Goal: Communication & Community: Answer question/provide support

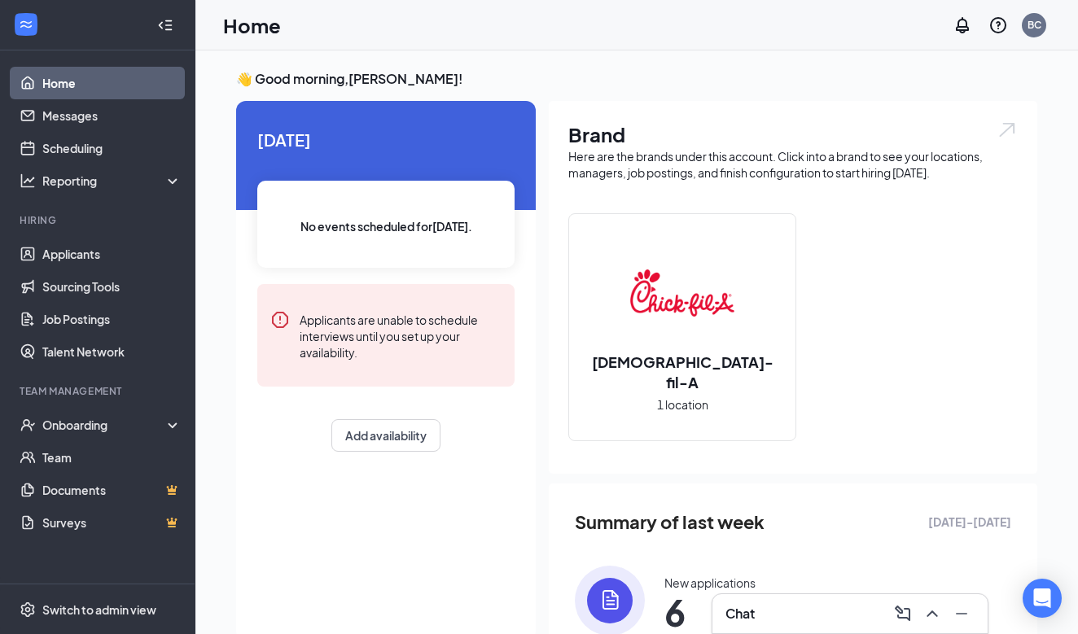
click at [765, 610] on div "Chat" at bounding box center [849, 614] width 249 height 26
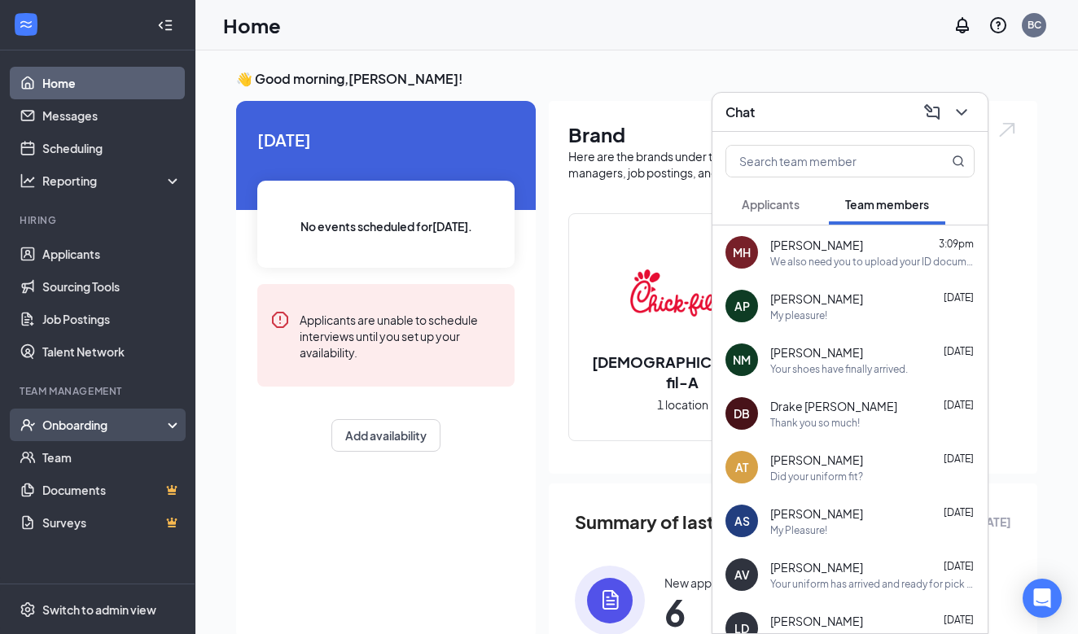
click at [84, 422] on div "Onboarding" at bounding box center [104, 425] width 125 height 16
click at [94, 422] on div "Onboarding" at bounding box center [104, 425] width 125 height 16
click at [90, 425] on div "Onboarding" at bounding box center [104, 425] width 125 height 16
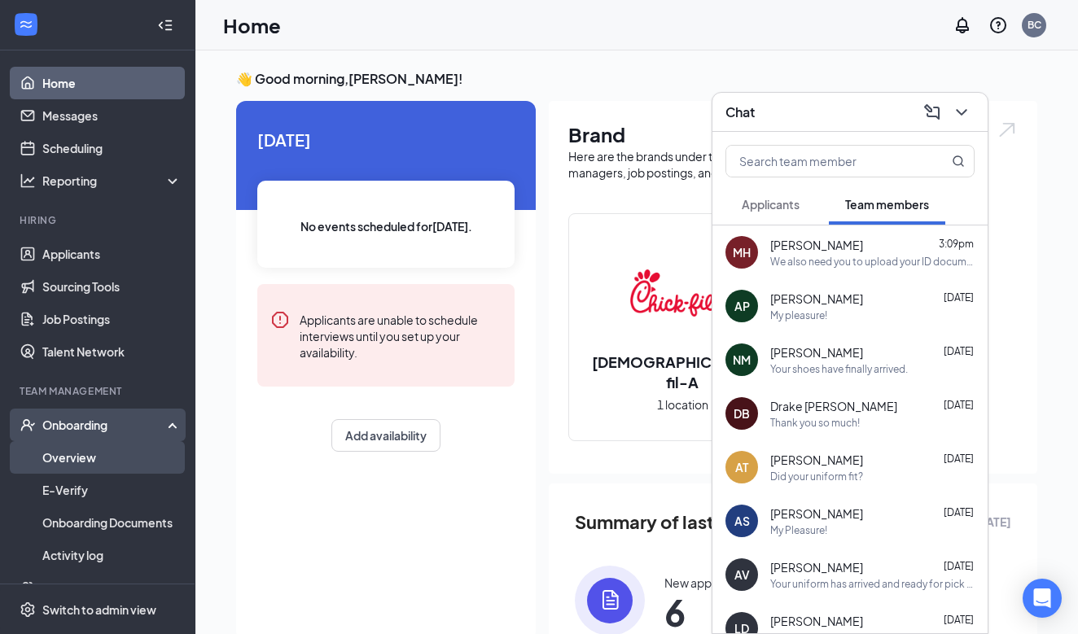
click at [77, 465] on link "Overview" at bounding box center [111, 457] width 139 height 33
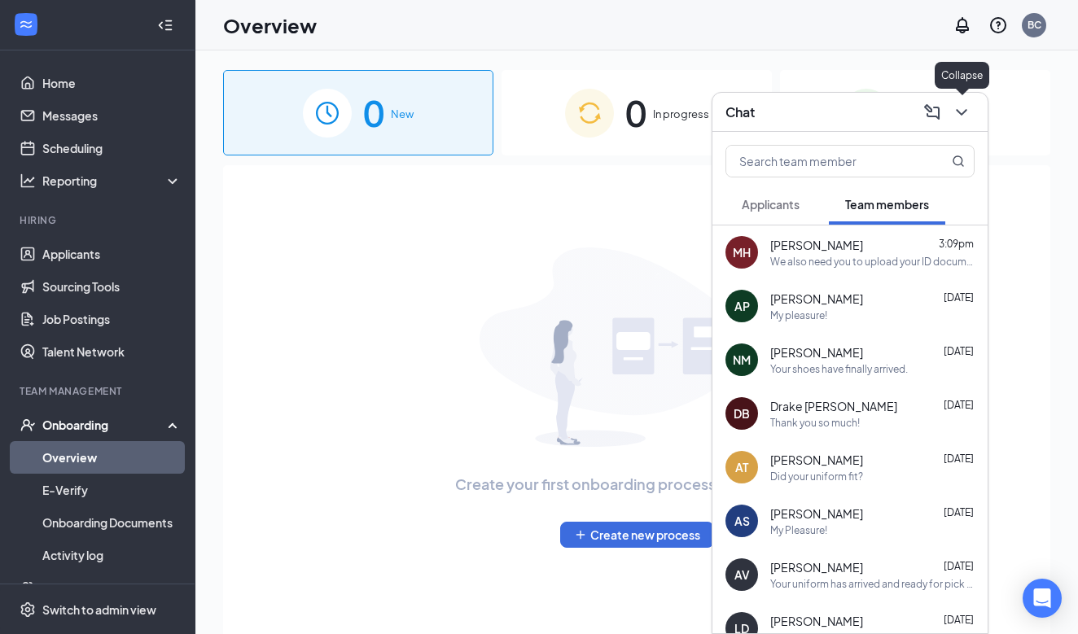
click at [956, 110] on icon "ChevronDown" at bounding box center [962, 113] width 20 height 20
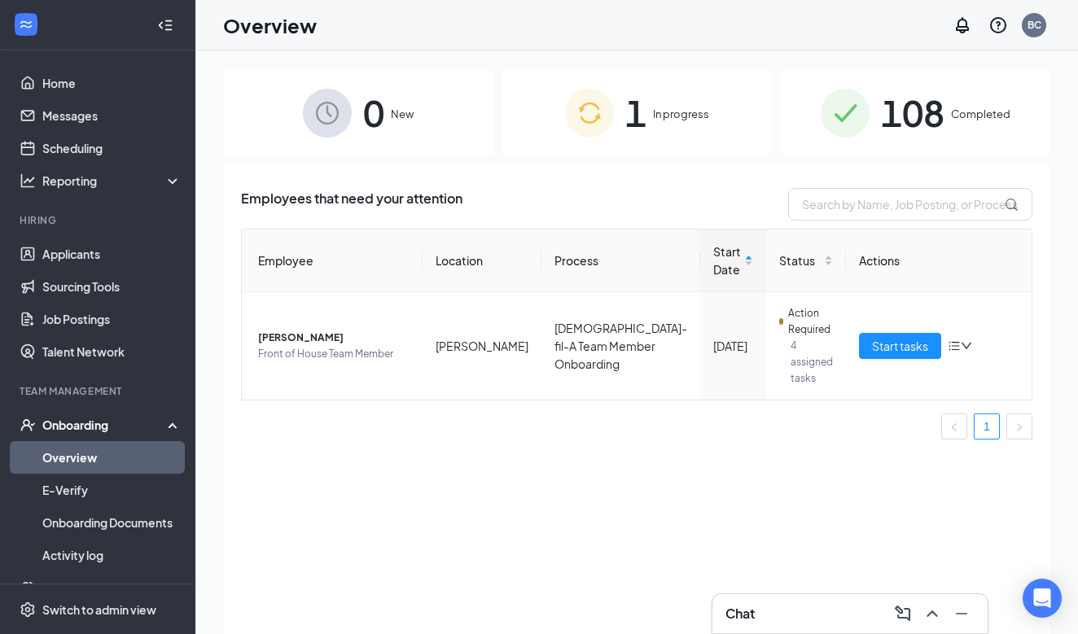
click at [899, 120] on span "108" at bounding box center [912, 113] width 63 height 56
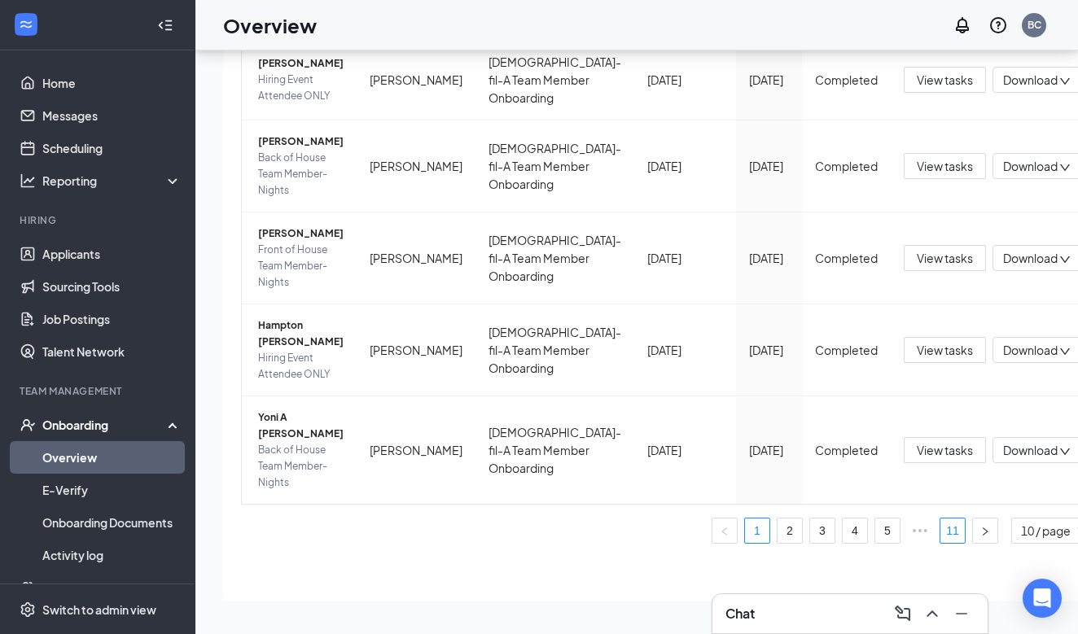
scroll to position [73, 0]
click at [940, 532] on link "11" at bounding box center [952, 531] width 24 height 24
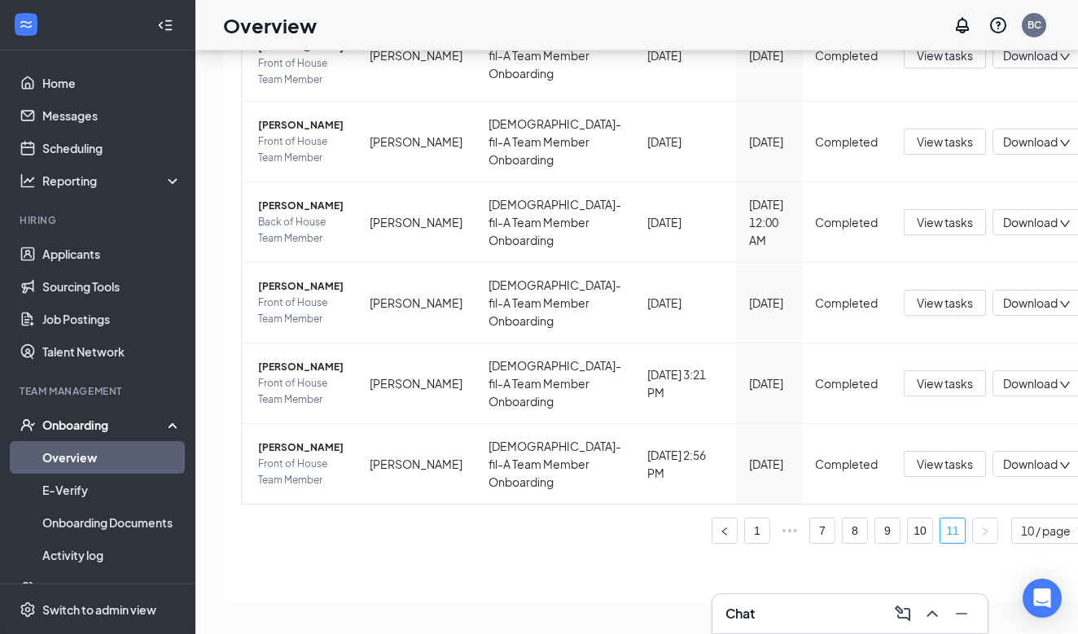
scroll to position [502, 0]
click at [783, 611] on div "Chat" at bounding box center [849, 614] width 249 height 26
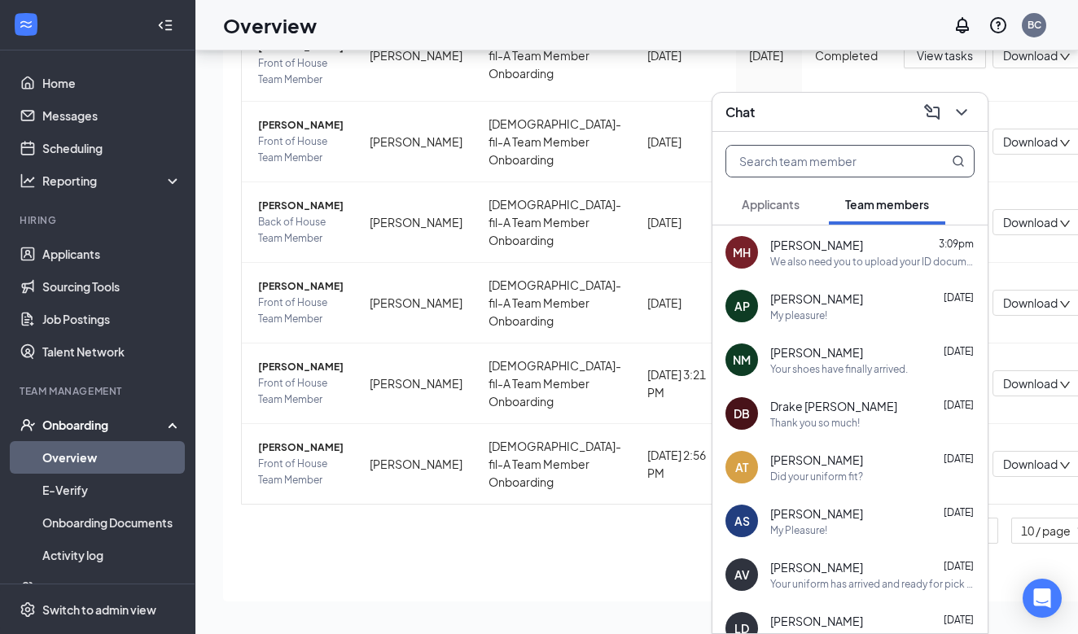
click at [813, 163] on input "text" at bounding box center [822, 161] width 193 height 31
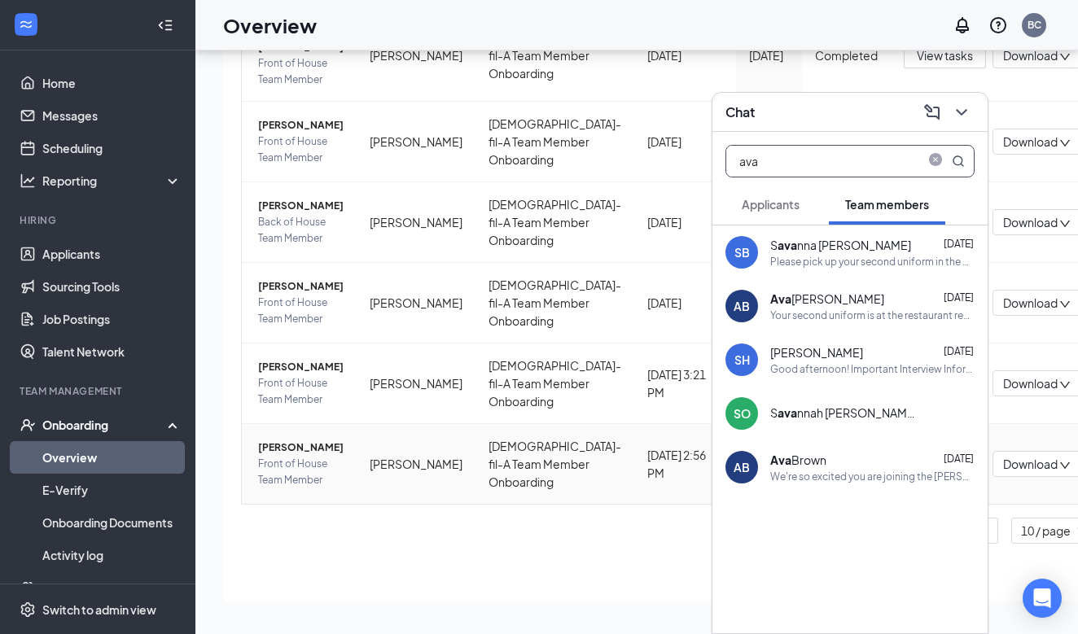
type input "ava"
click at [344, 456] on span "Front of House Team Member" at bounding box center [300, 472] width 85 height 33
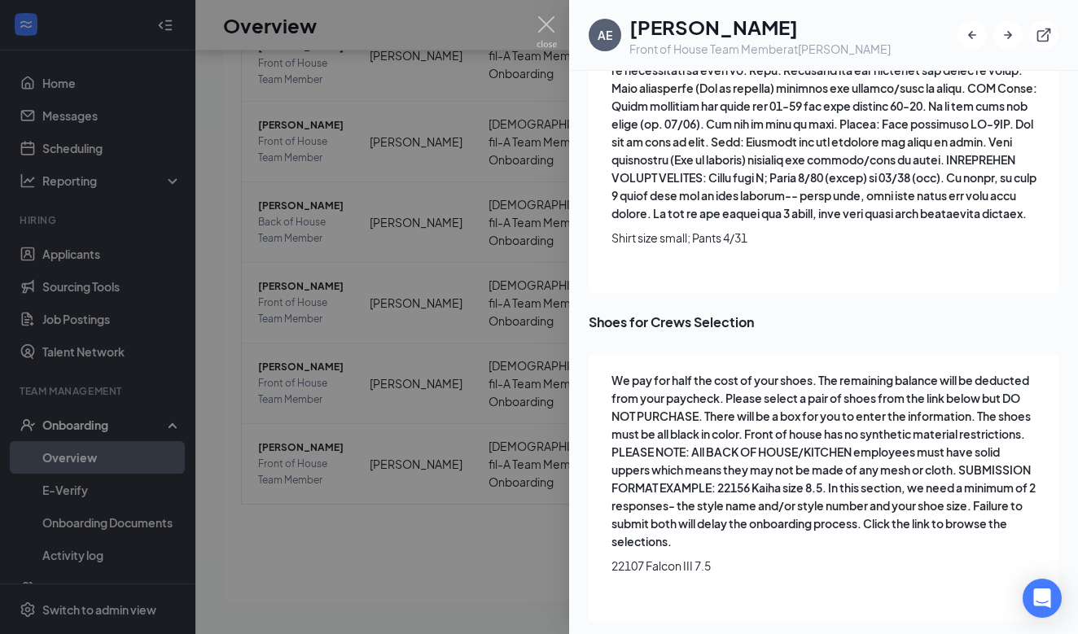
scroll to position [3756, 0]
click at [546, 25] on img at bounding box center [546, 32] width 20 height 32
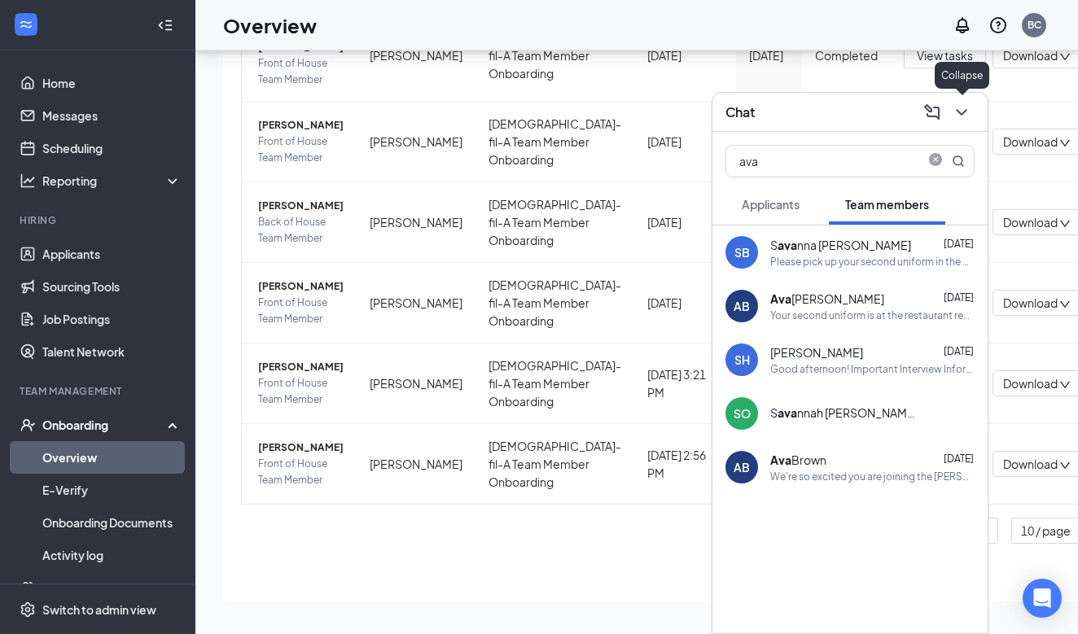
click at [961, 111] on icon "ChevronDown" at bounding box center [962, 113] width 20 height 20
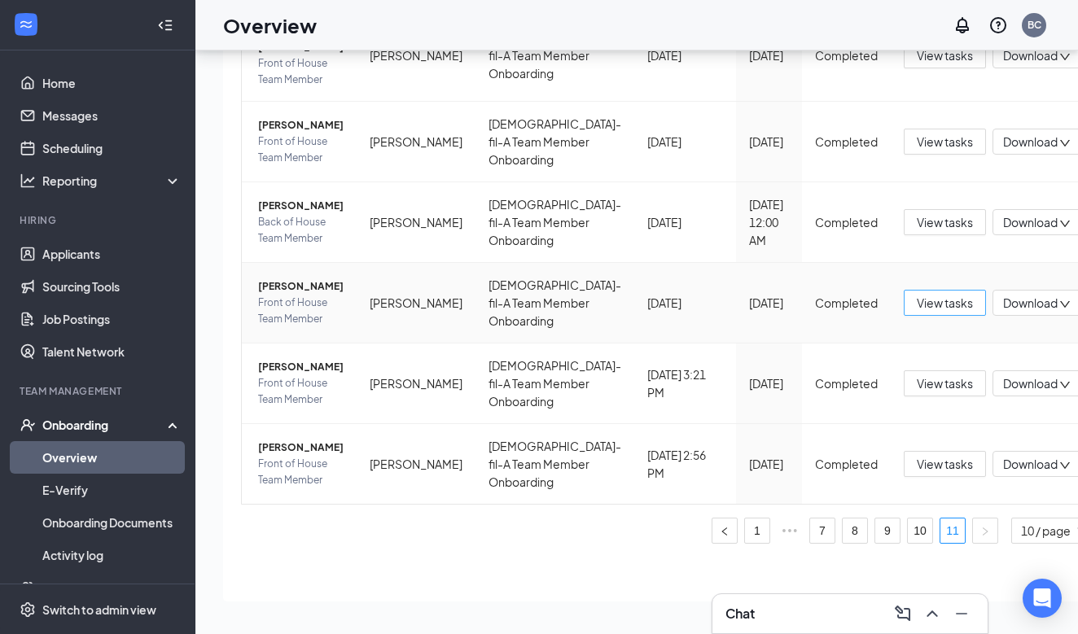
click at [917, 294] on span "View tasks" at bounding box center [945, 303] width 56 height 18
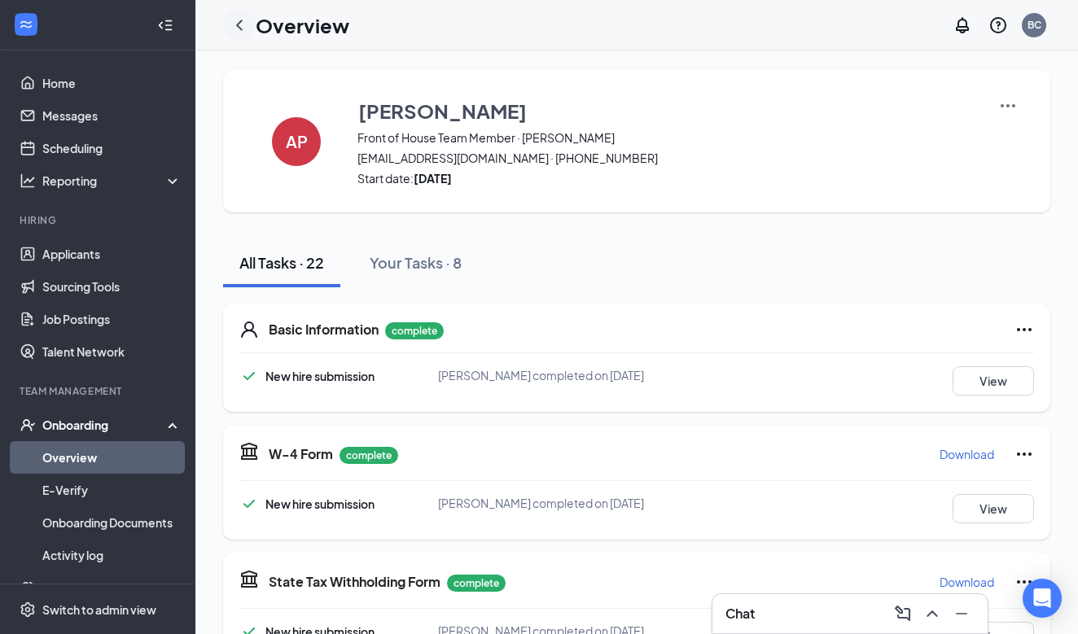
click at [238, 23] on icon "ChevronLeft" at bounding box center [240, 25] width 20 height 20
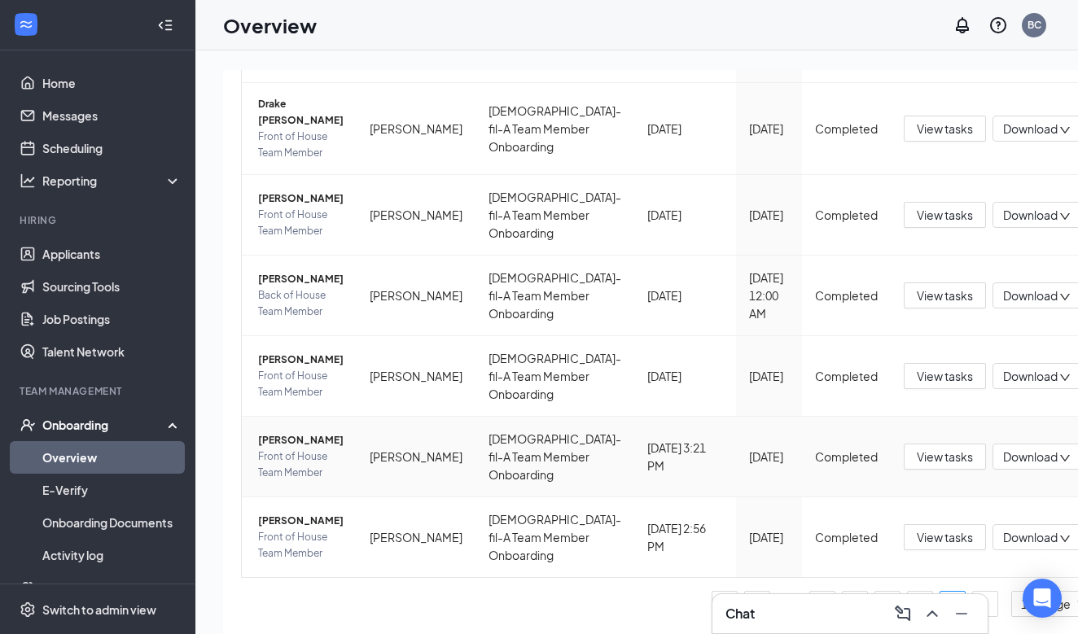
scroll to position [502, 0]
click at [761, 606] on div "Chat" at bounding box center [849, 614] width 249 height 26
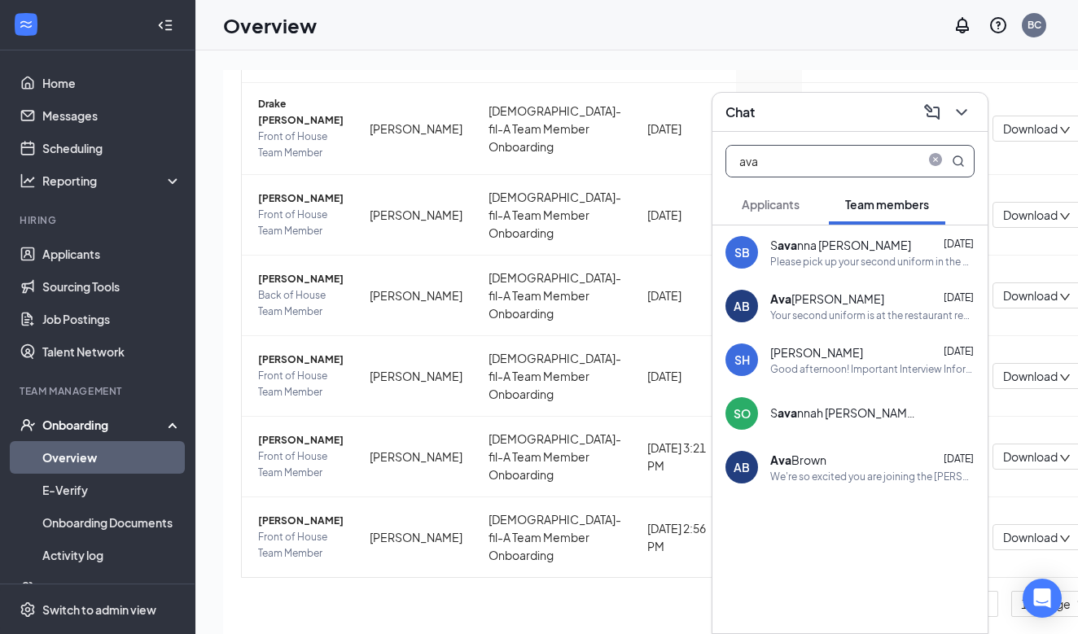
click at [881, 162] on input "ava" at bounding box center [822, 161] width 193 height 31
click at [934, 161] on icon "close-circle" at bounding box center [935, 161] width 13 height 13
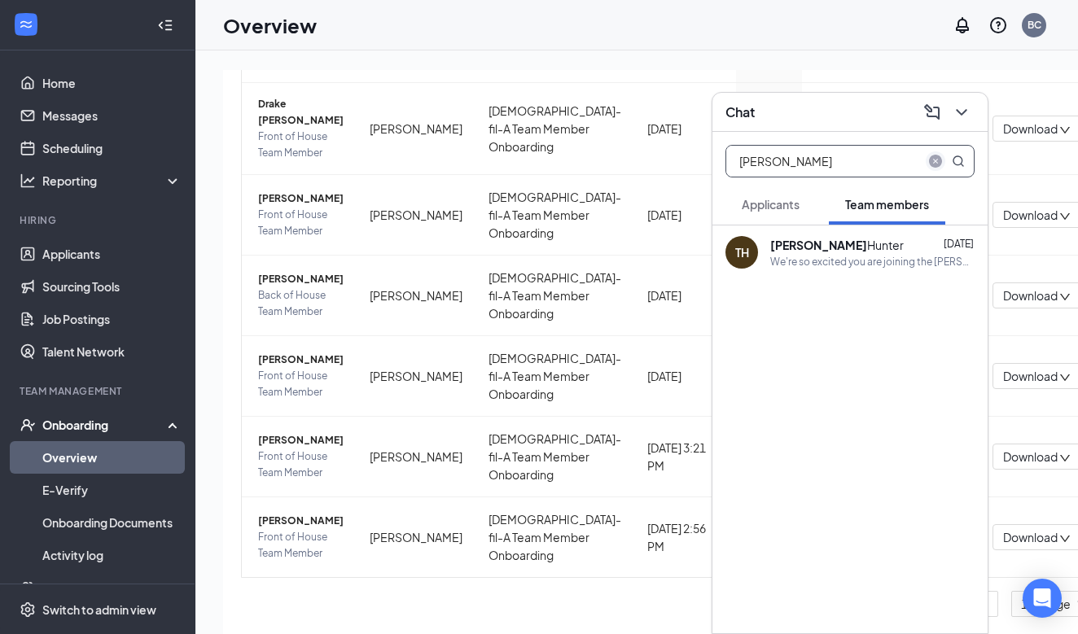
type input "[PERSON_NAME]"
click at [855, 264] on div "We're so excited you are joining the [PERSON_NAME] [DEMOGRAPHIC_DATA]-fil-Ateam…" at bounding box center [872, 262] width 204 height 14
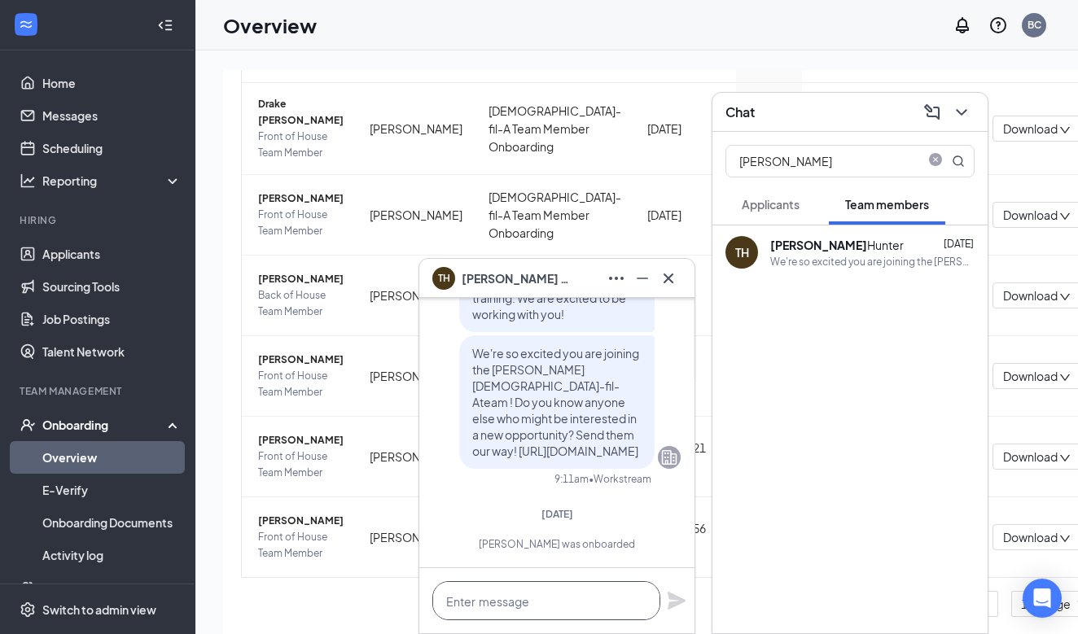
click at [530, 605] on textarea at bounding box center [546, 600] width 228 height 39
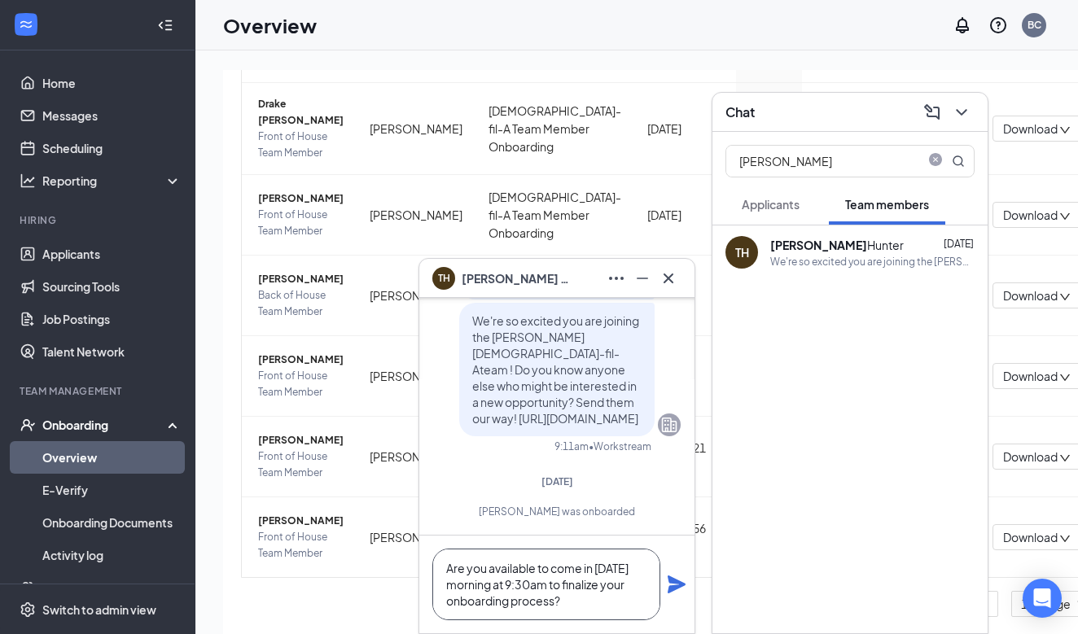
type textarea "Are you available to come in [DATE] morning at 9:30am to finalize your onboardi…"
click at [669, 593] on icon "Plane" at bounding box center [676, 584] width 18 height 18
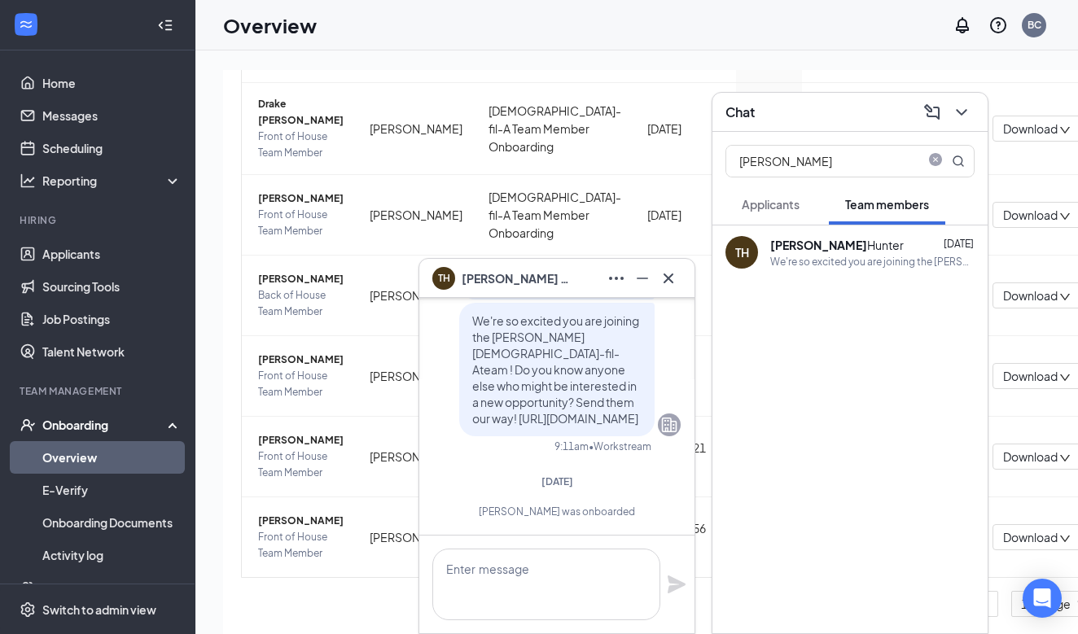
scroll to position [0, 0]
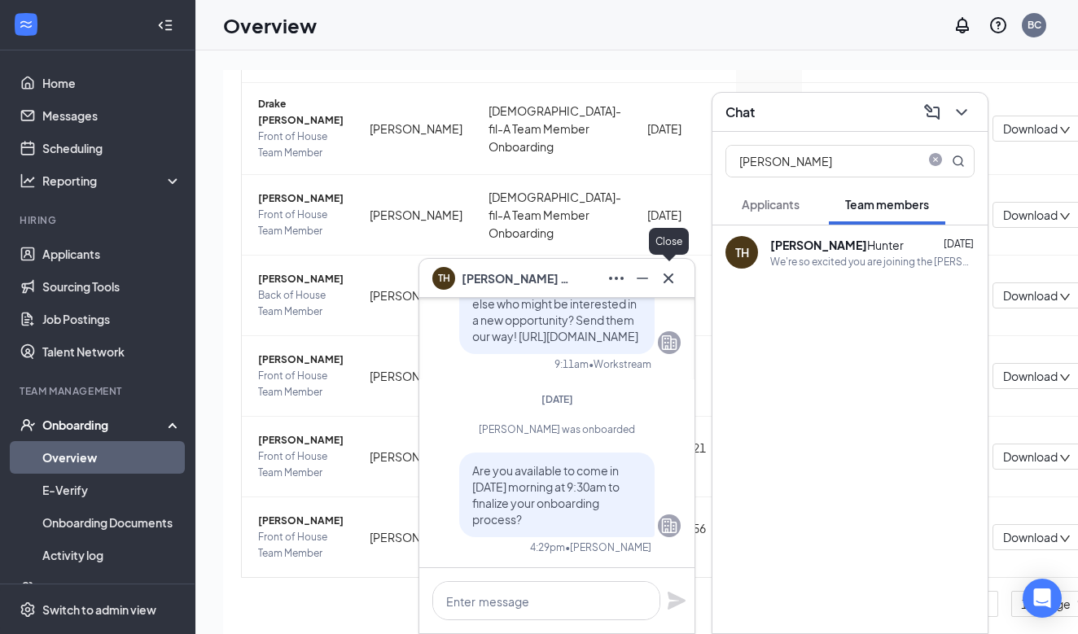
click at [670, 282] on icon "Cross" at bounding box center [669, 279] width 20 height 20
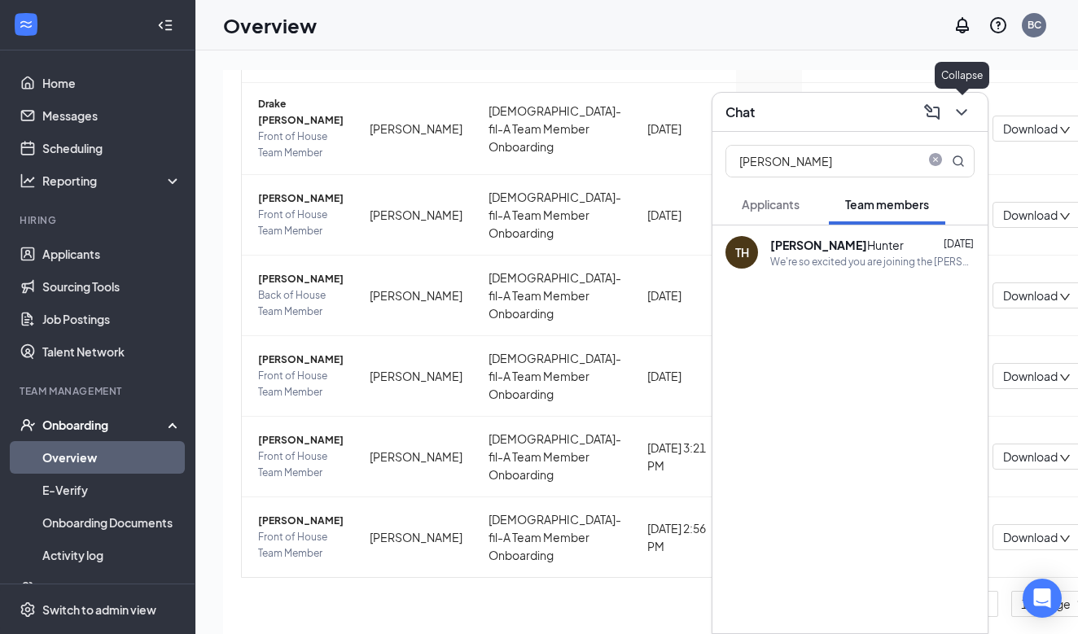
click at [954, 112] on icon "ChevronDown" at bounding box center [962, 113] width 20 height 20
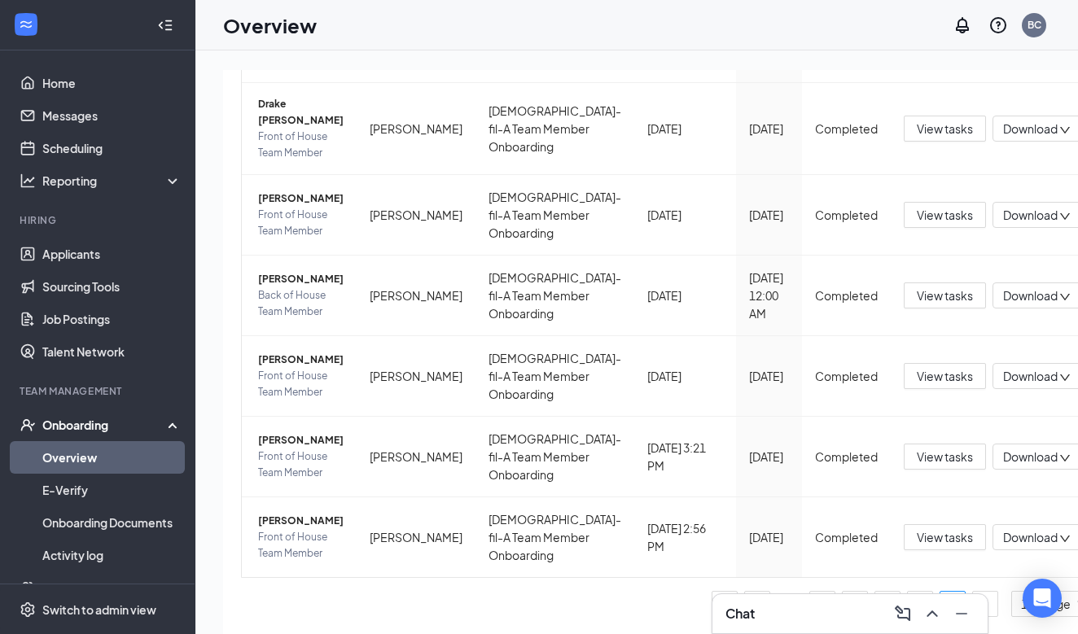
click at [863, 604] on div "Chat" at bounding box center [849, 614] width 249 height 26
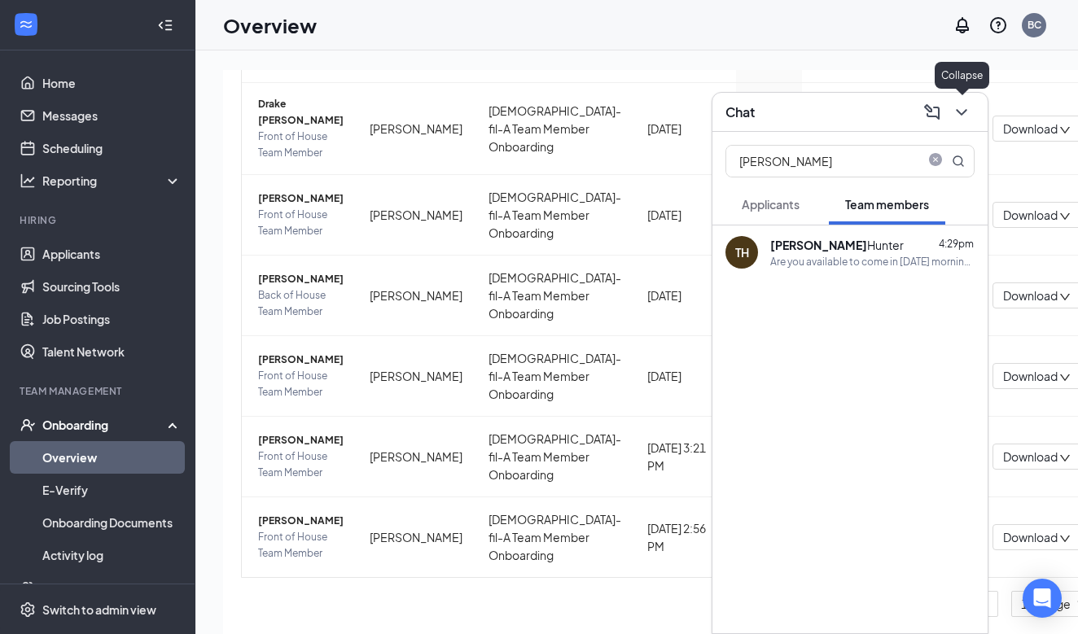
click at [969, 106] on icon "ChevronDown" at bounding box center [962, 113] width 20 height 20
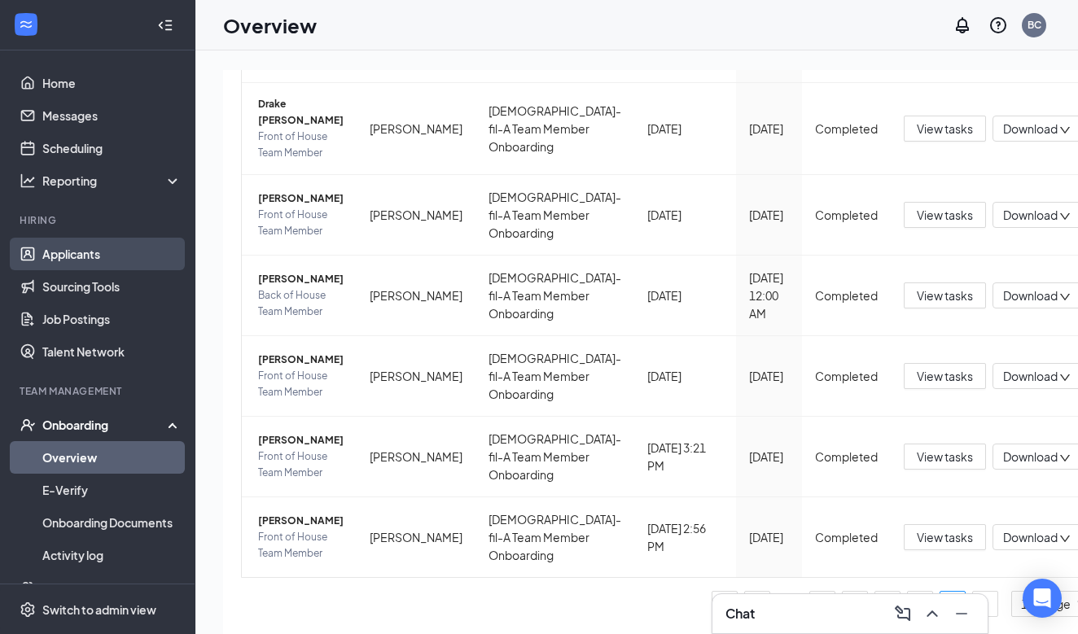
click at [91, 249] on link "Applicants" at bounding box center [111, 254] width 139 height 33
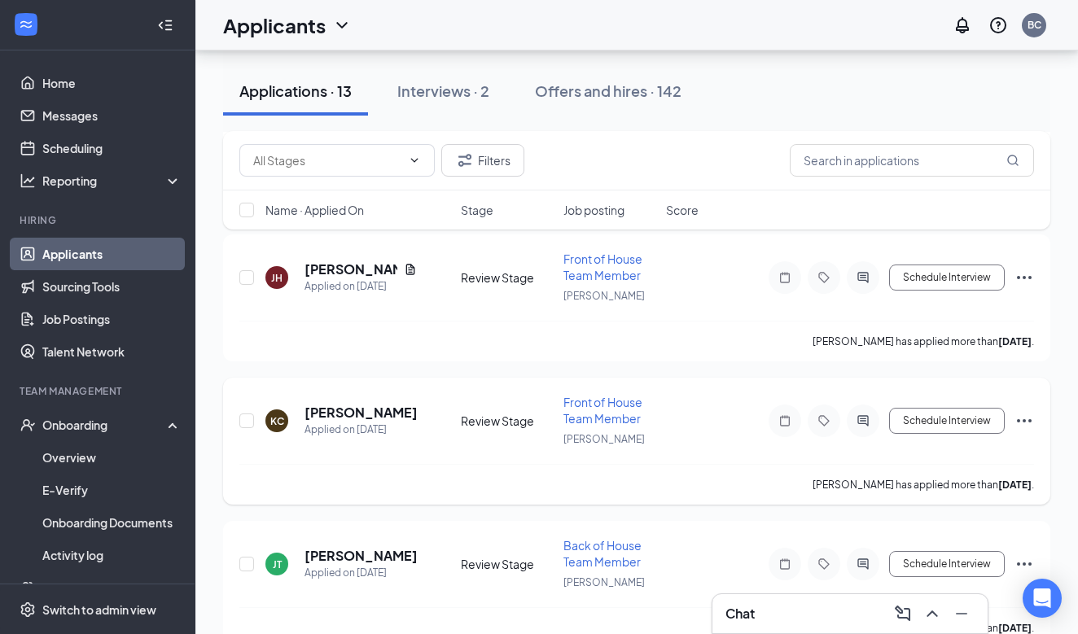
scroll to position [731, 0]
click at [455, 90] on div "Interviews · 2" at bounding box center [443, 91] width 92 height 20
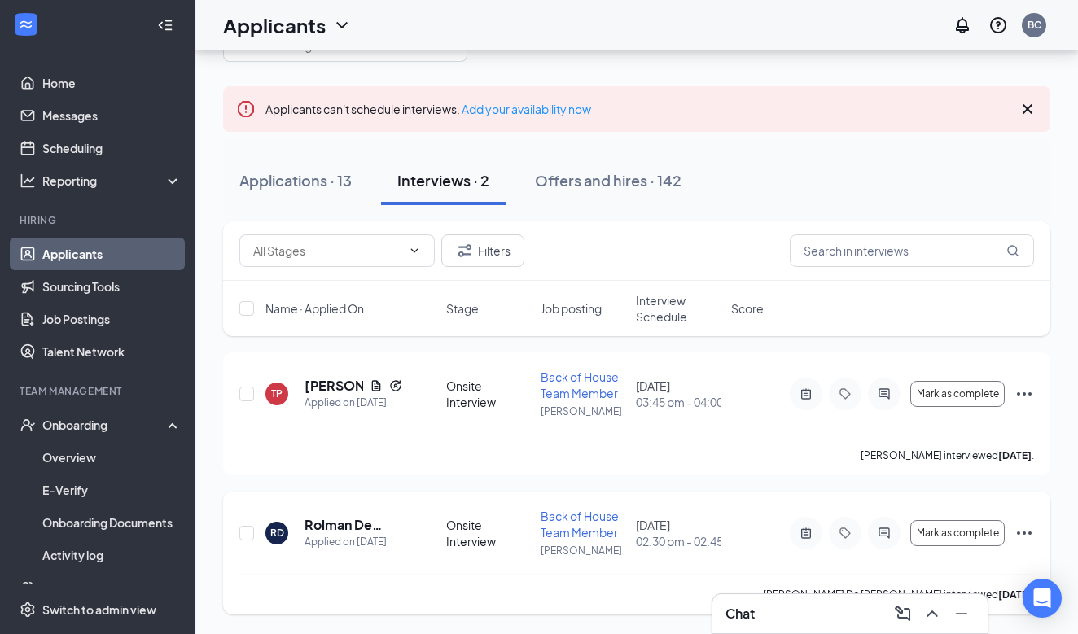
scroll to position [57, 0]
click at [792, 613] on div "Chat 1" at bounding box center [849, 614] width 249 height 26
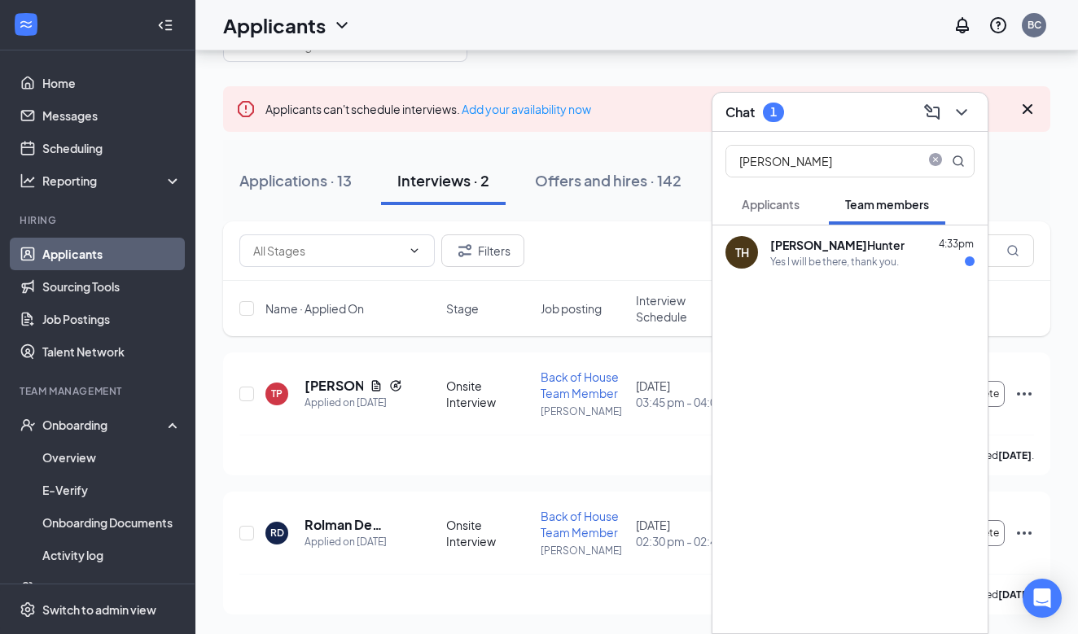
click at [847, 247] on div "[PERSON_NAME]" at bounding box center [837, 245] width 134 height 16
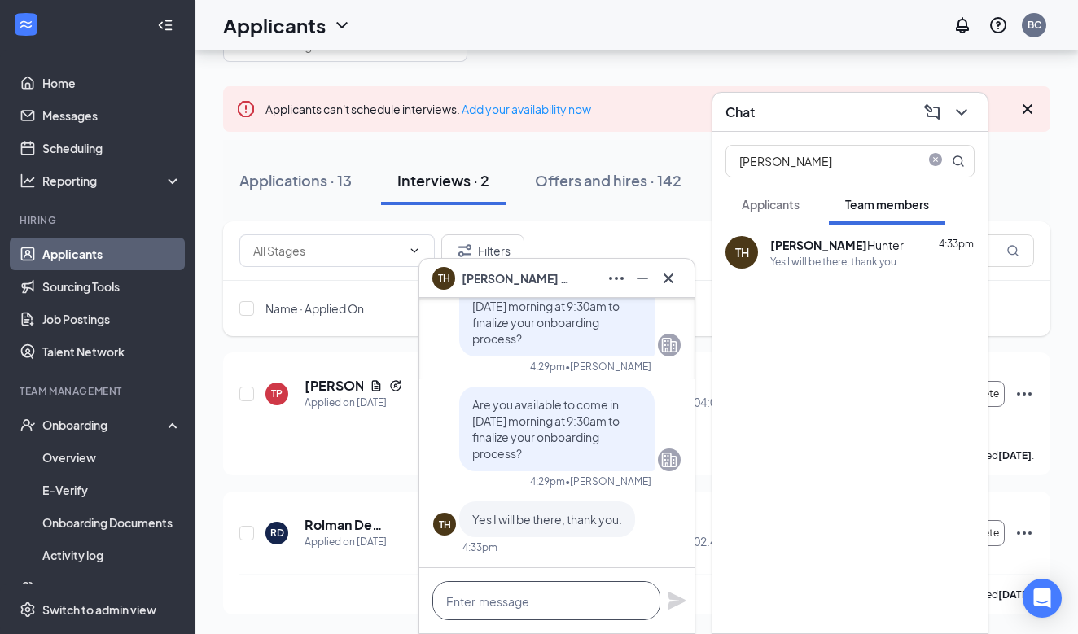
click at [532, 603] on textarea at bounding box center [546, 600] width 228 height 39
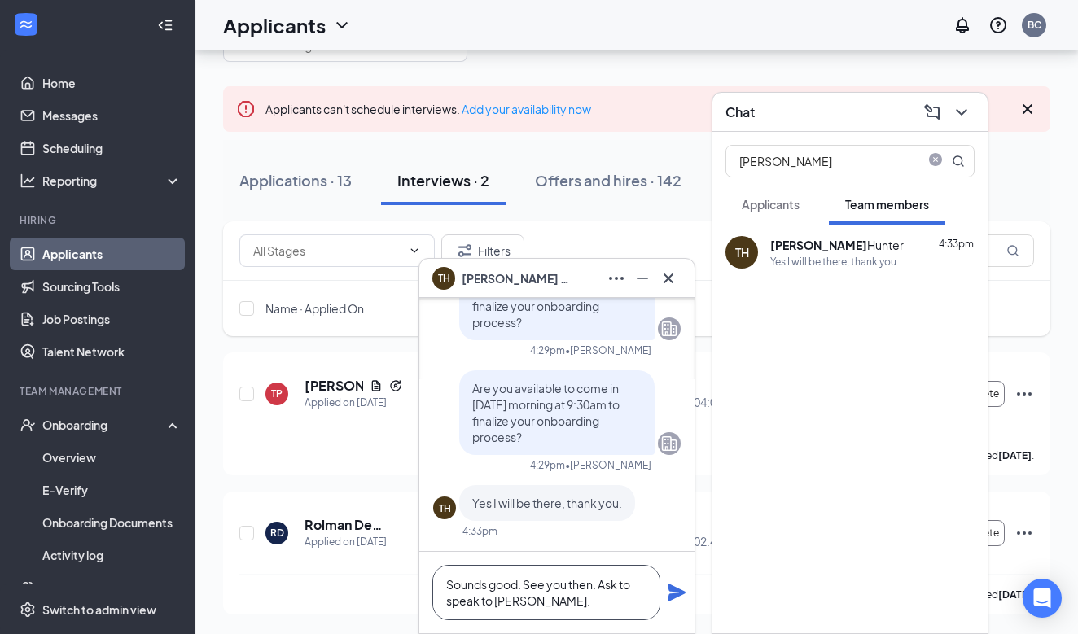
type textarea "Sounds good. See you then. Ask to speak to [PERSON_NAME]."
click at [672, 592] on icon "Plane" at bounding box center [677, 593] width 20 height 20
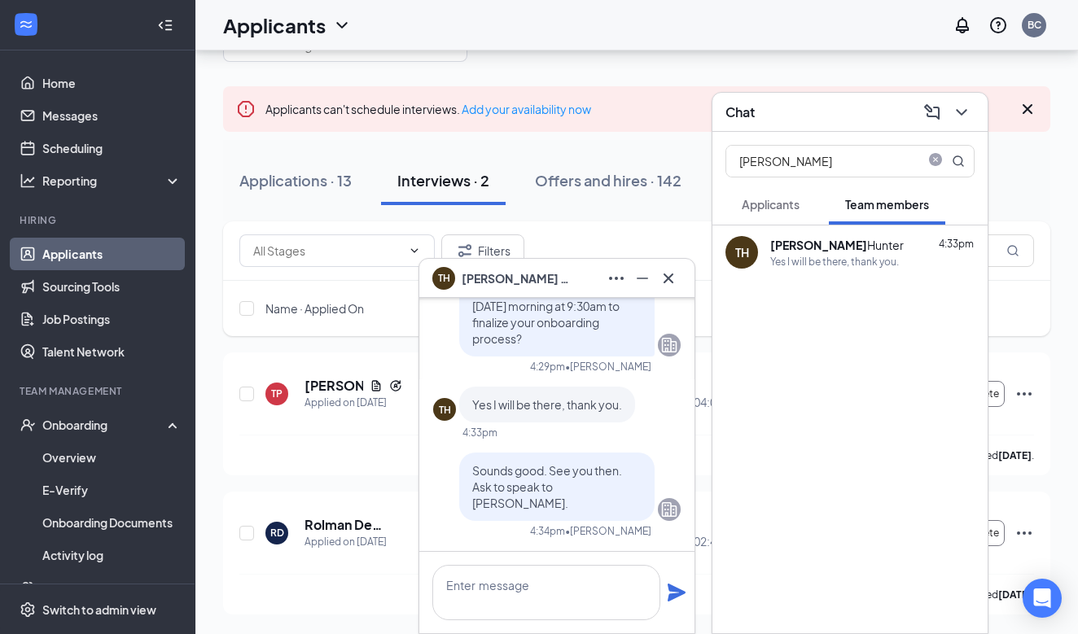
scroll to position [0, 0]
